Goal: Task Accomplishment & Management: Use online tool/utility

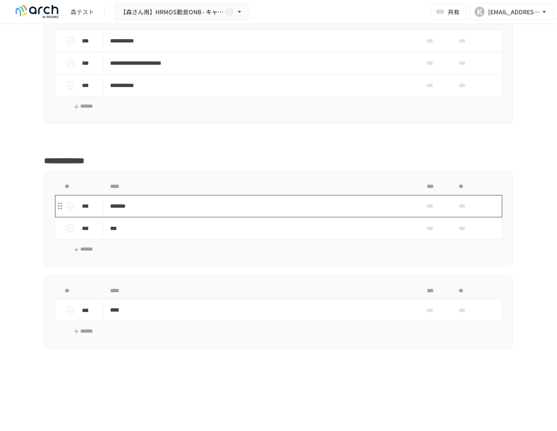
scroll to position [8431, 0]
click at [129, 200] on p "*******" at bounding box center [261, 205] width 302 height 11
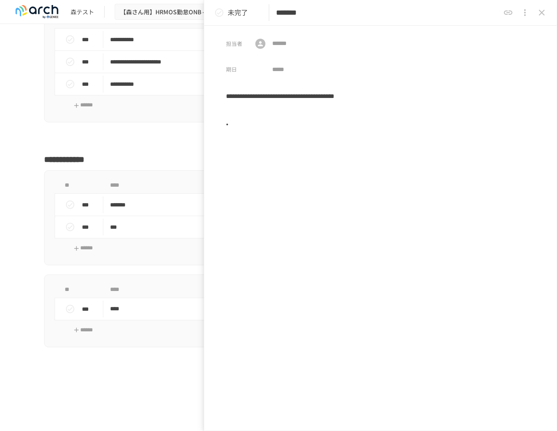
click at [271, 129] on li at bounding box center [384, 124] width 303 height 10
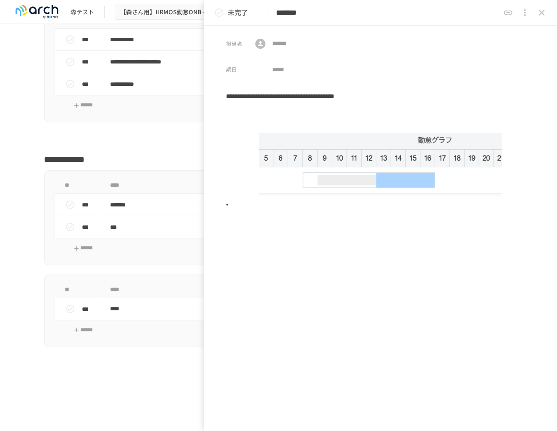
click at [235, 199] on div "Typeahead menu" at bounding box center [302, 199] width 153 height 9
click at [236, 201] on div "Typeahead menu" at bounding box center [302, 199] width 153 height 9
click at [236, 203] on div "Typeahead menu" at bounding box center [302, 199] width 153 height 9
click at [240, 205] on li at bounding box center [384, 205] width 303 height 10
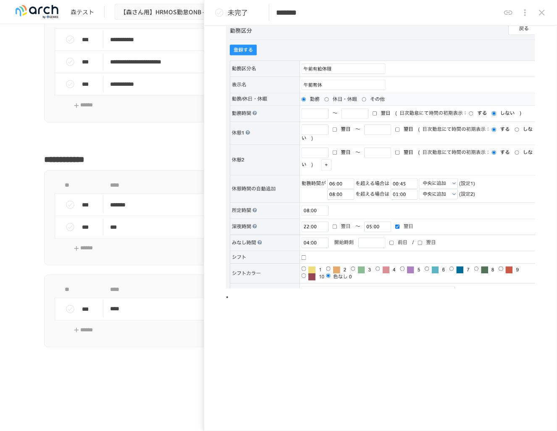
scroll to position [204, 0]
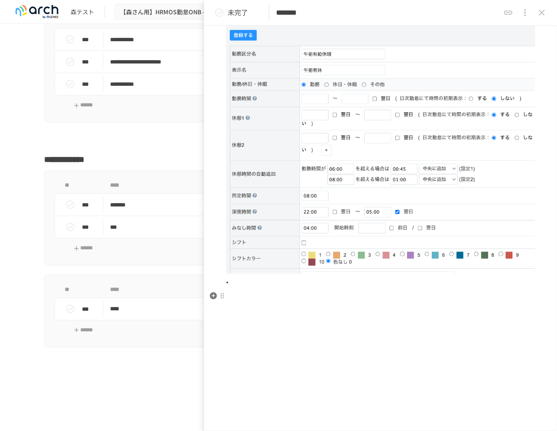
click at [249, 292] on p at bounding box center [380, 296] width 309 height 11
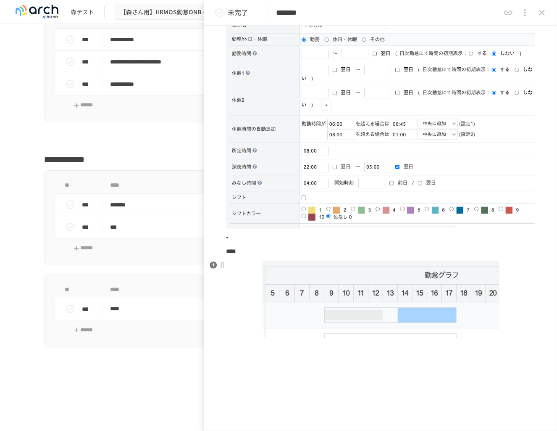
scroll to position [253, 0]
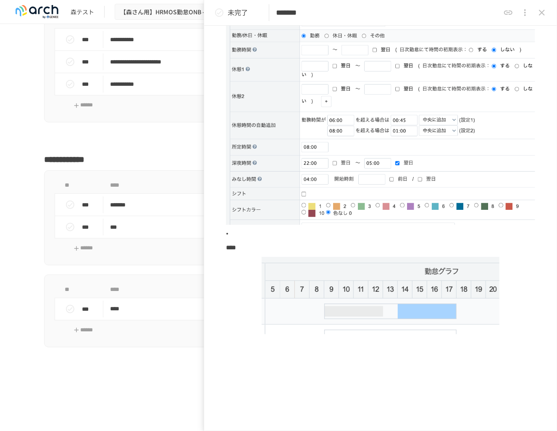
click at [287, 373] on div "**********" at bounding box center [380, 158] width 353 height 640
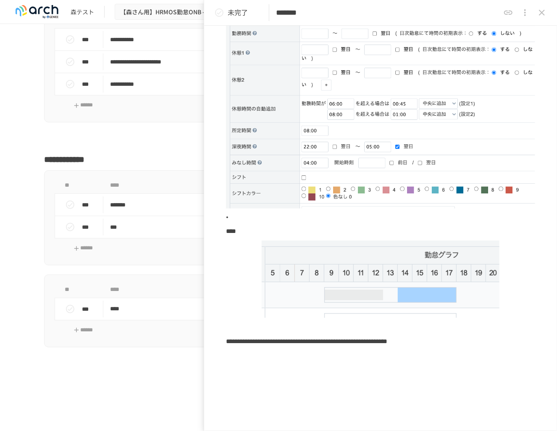
scroll to position [282, 0]
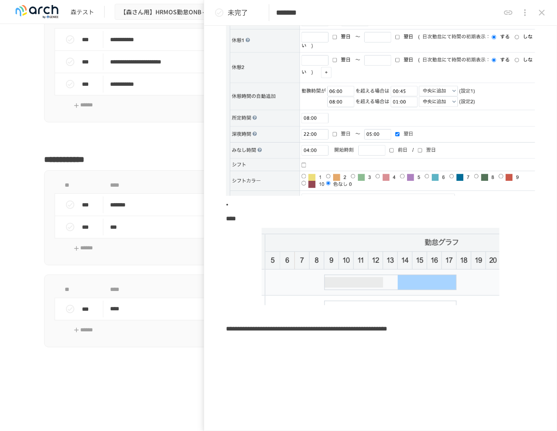
click at [543, 10] on icon "close drawer" at bounding box center [542, 13] width 10 height 10
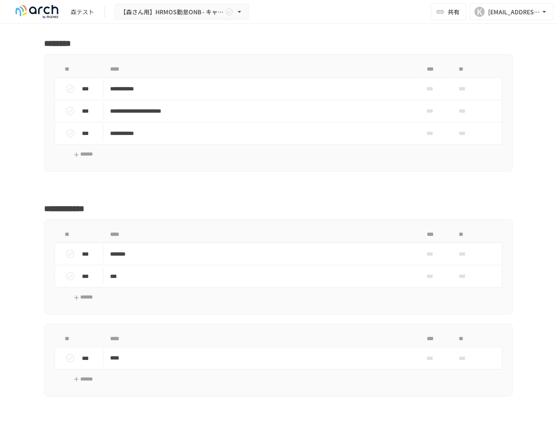
scroll to position [8369, 0]
